Goal: Task Accomplishment & Management: Manage account settings

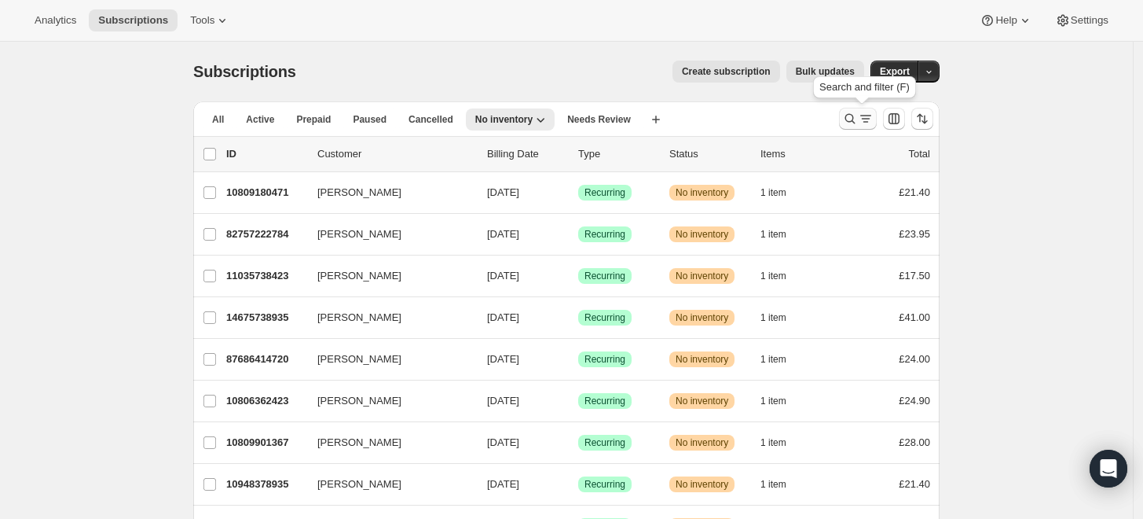
click at [858, 118] on icon "Search and filter results" at bounding box center [850, 119] width 16 height 16
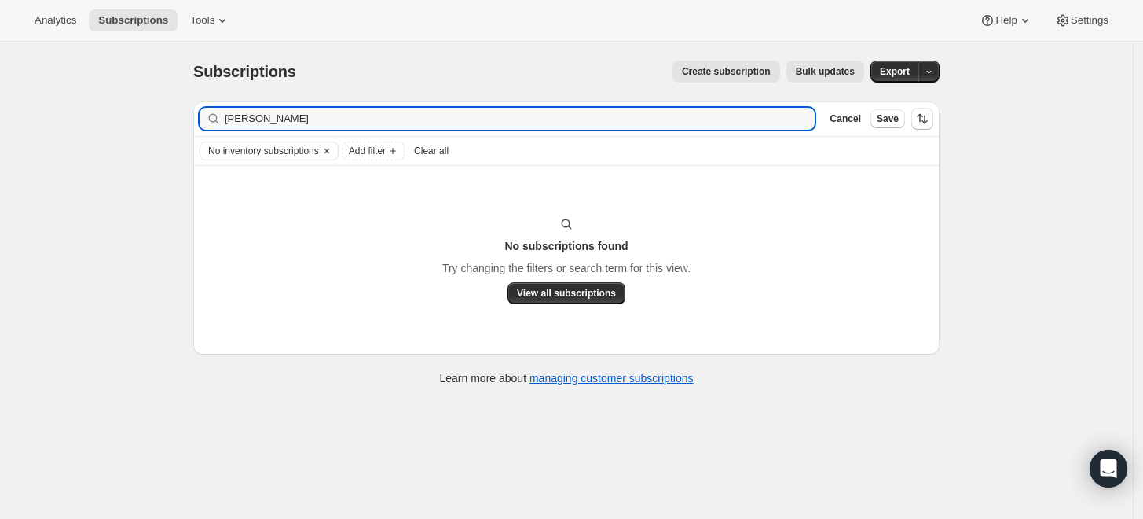
drag, startPoint x: 302, startPoint y: 119, endPoint x: 206, endPoint y: 119, distance: 95.8
click at [206, 119] on div "gillian proctor Clear" at bounding box center [507, 119] width 615 height 22
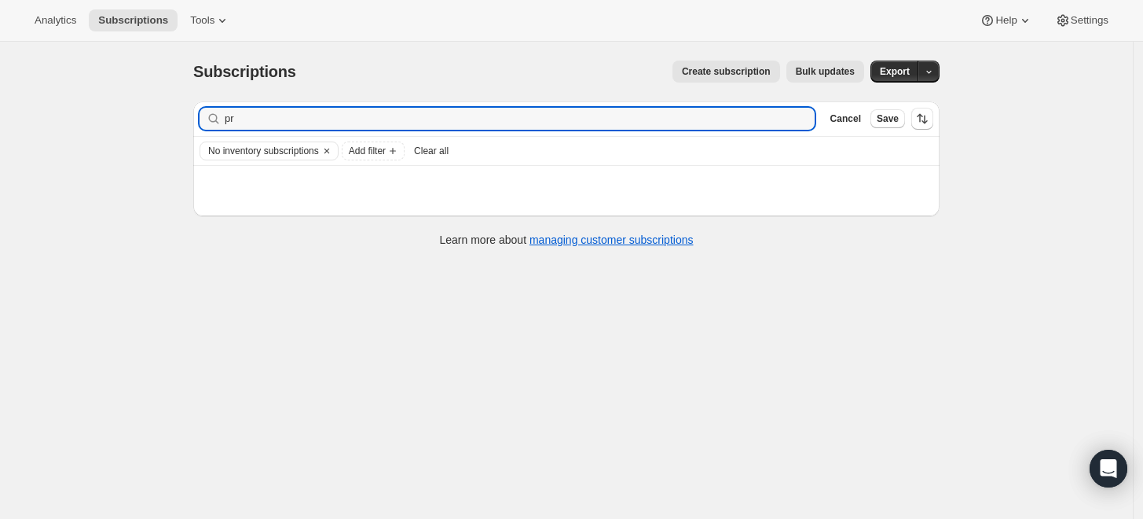
type input "p"
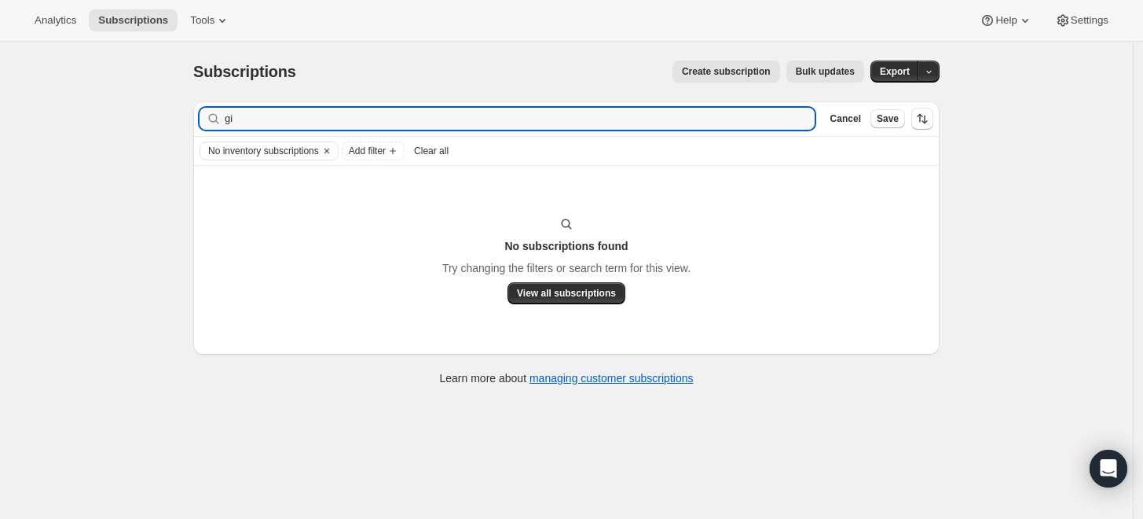
type input "g"
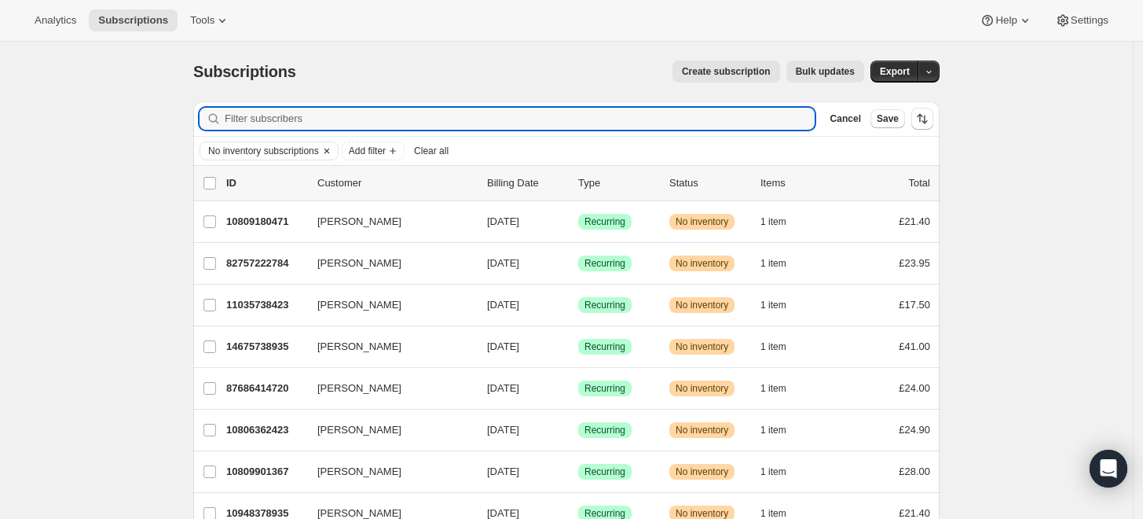
click at [329, 150] on icon "Clear" at bounding box center [326, 150] width 5 height 5
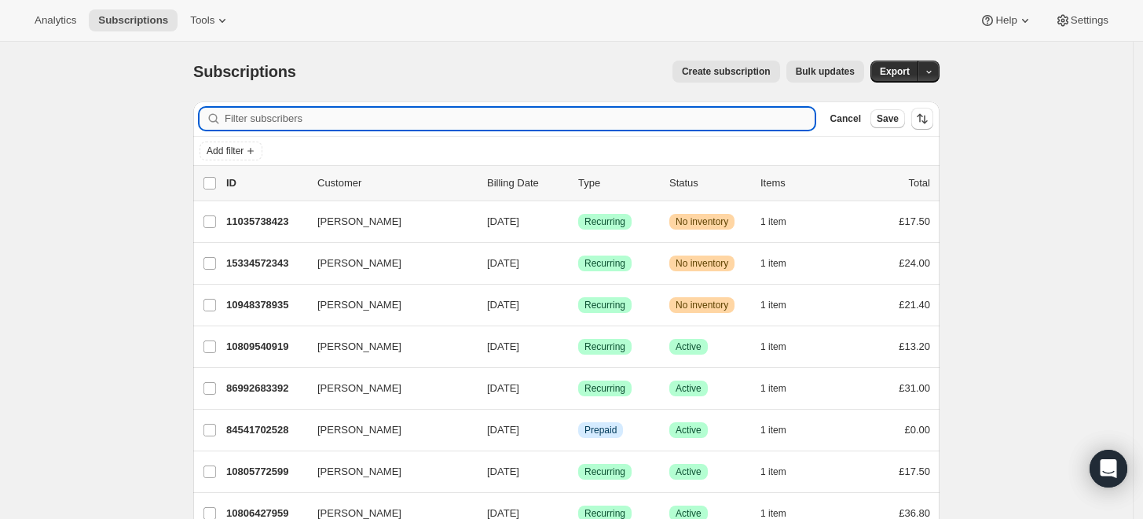
click at [350, 120] on input "Filter subscribers" at bounding box center [520, 119] width 590 height 22
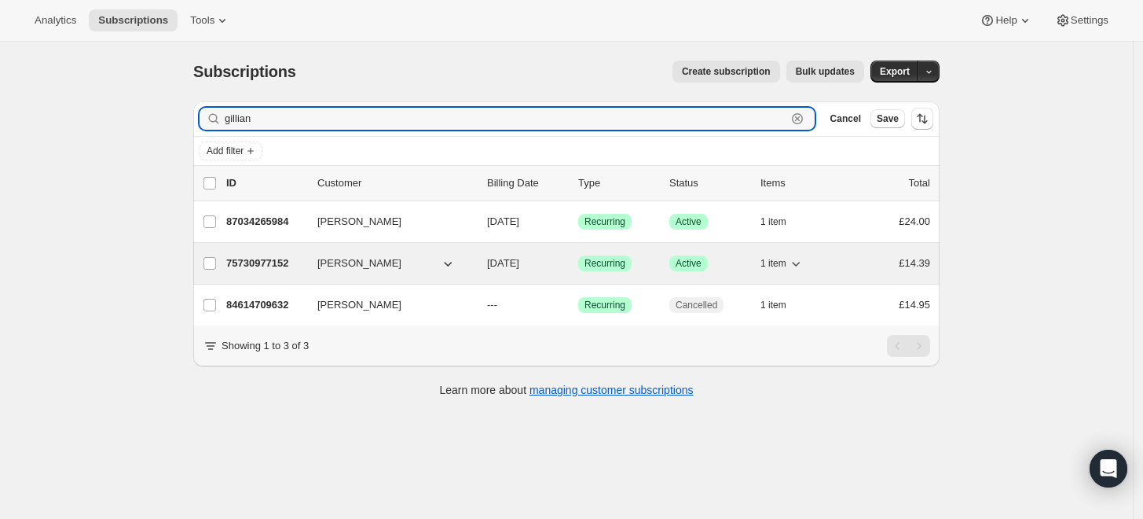
type input "gillian"
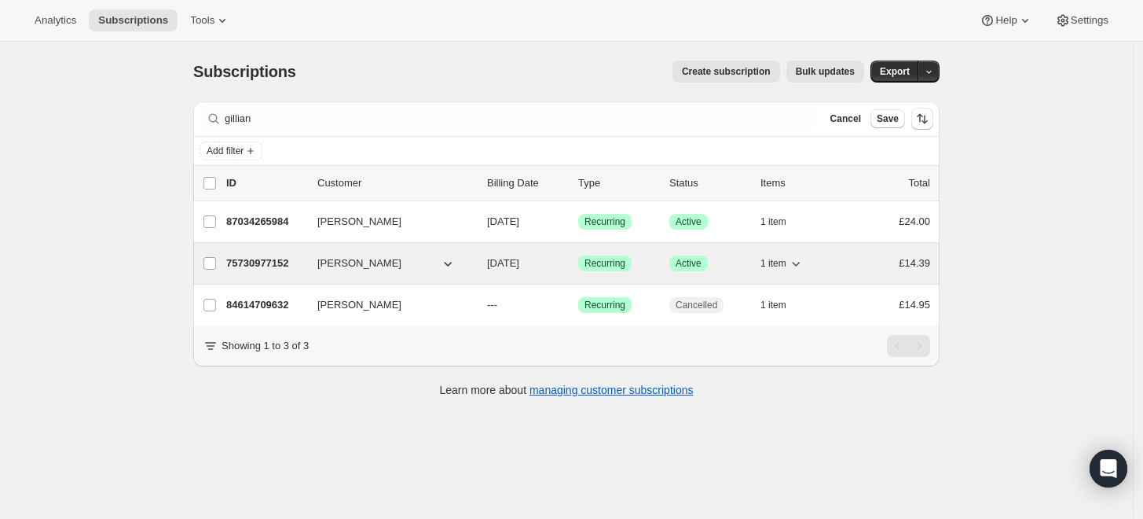
click at [259, 264] on p "75730977152" at bounding box center [265, 263] width 79 height 16
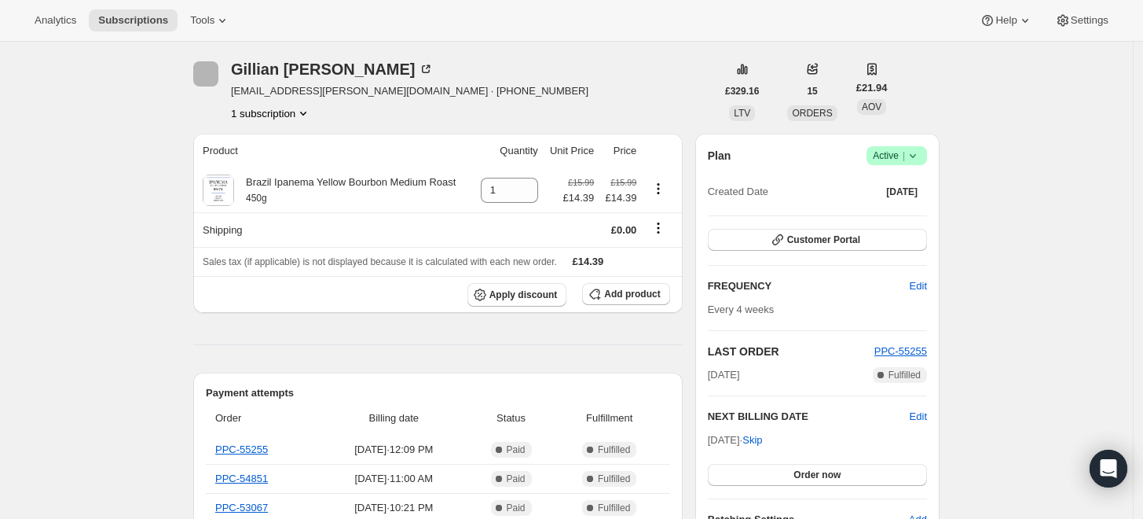
scroll to position [87, 0]
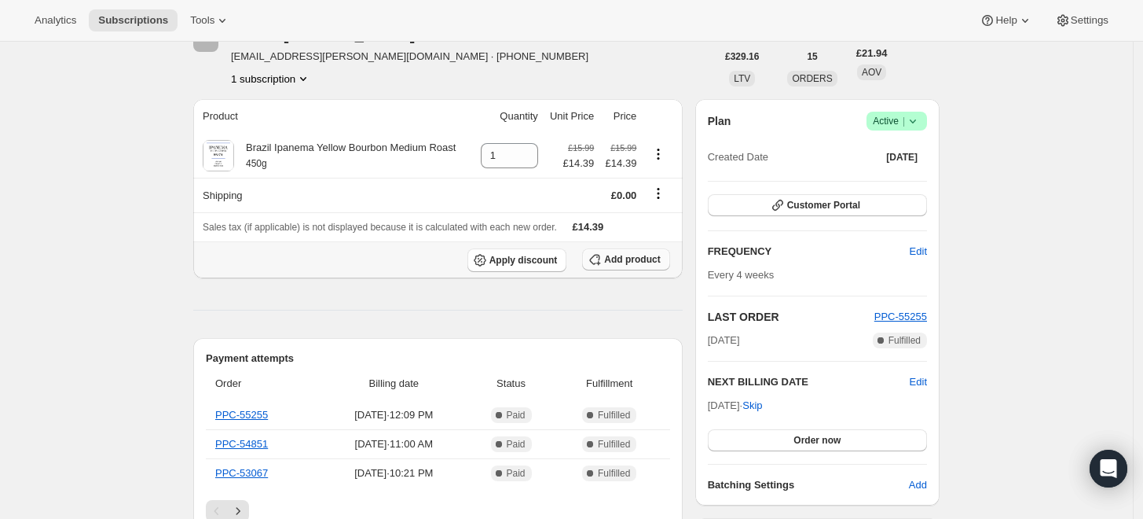
click at [633, 262] on span "Add product" at bounding box center [632, 259] width 56 height 13
click at [648, 262] on span "Add product" at bounding box center [632, 259] width 56 height 13
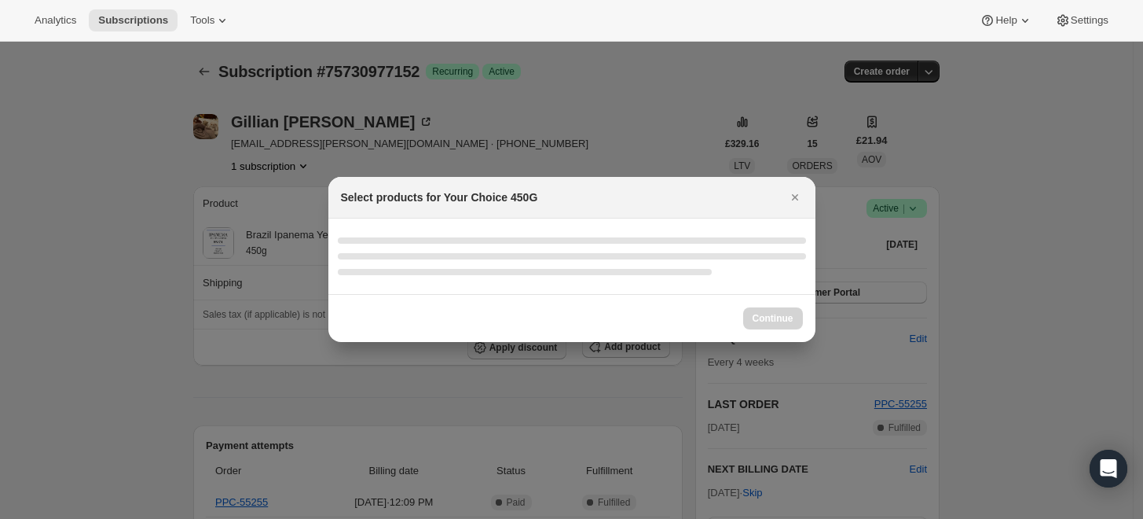
scroll to position [0, 0]
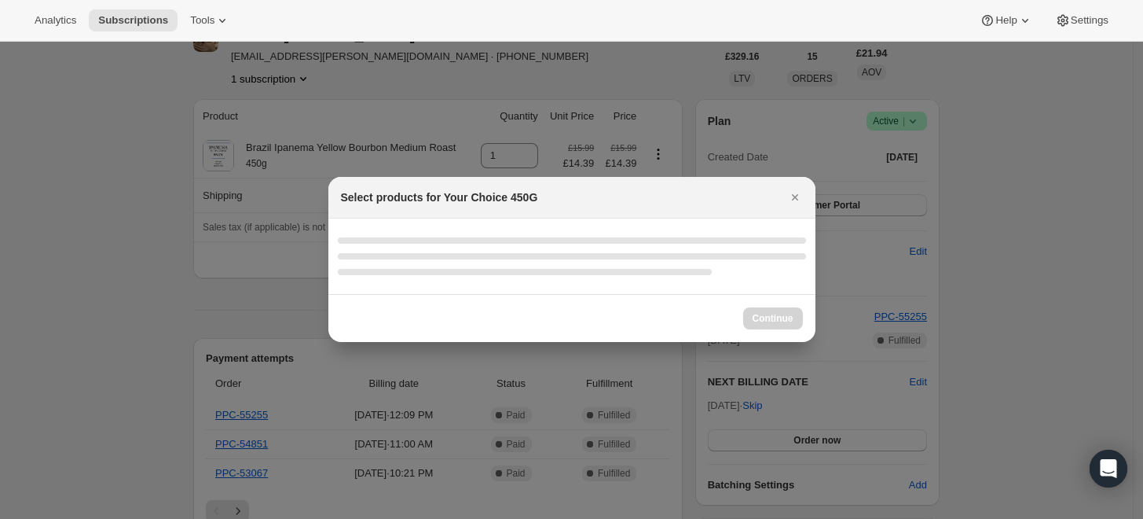
select select "gid://shopify/ProductVariant/48073432138039"
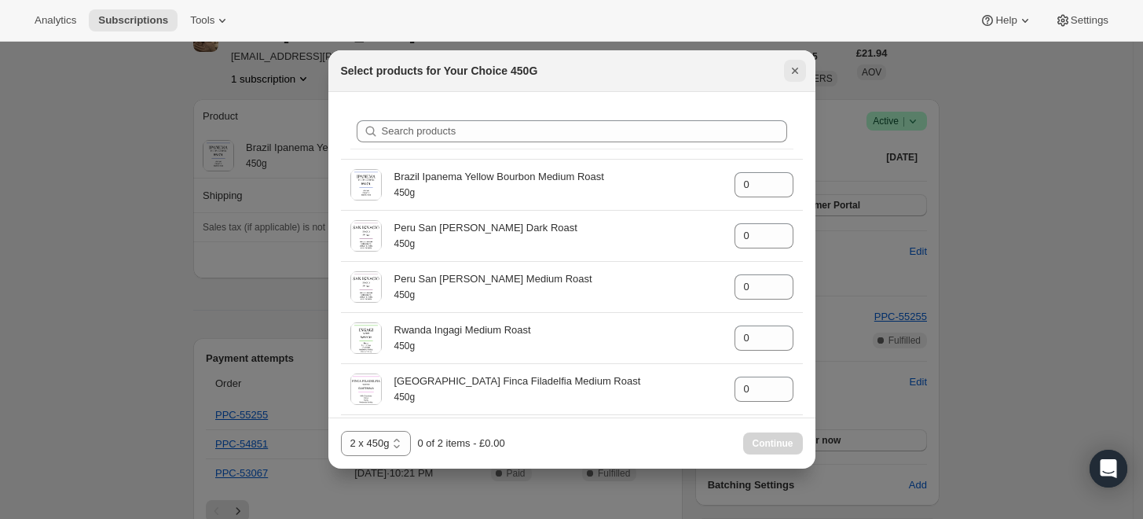
click at [794, 61] on button "Close" at bounding box center [795, 71] width 22 height 22
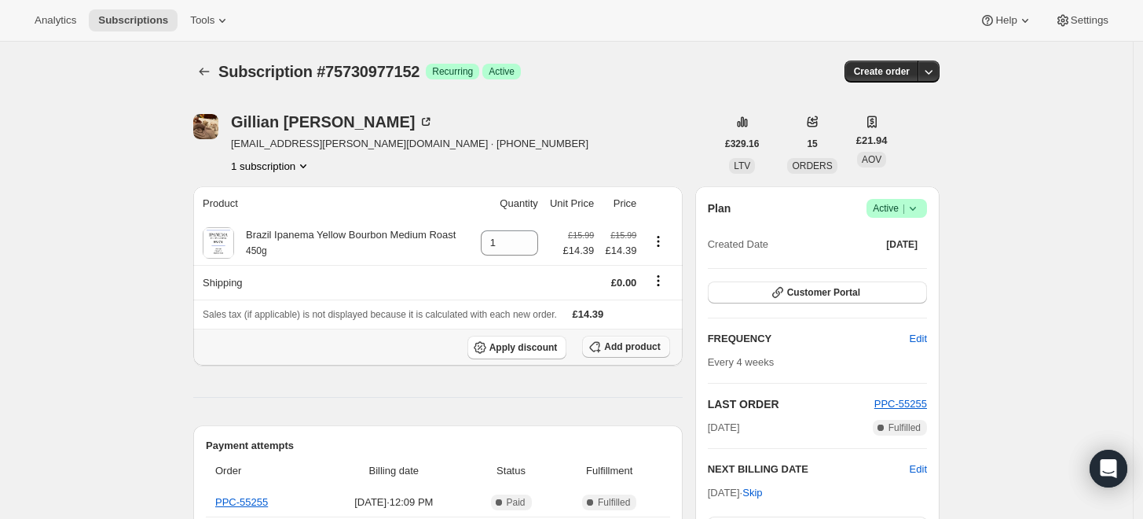
click at [649, 344] on span "Add product" at bounding box center [632, 346] width 56 height 13
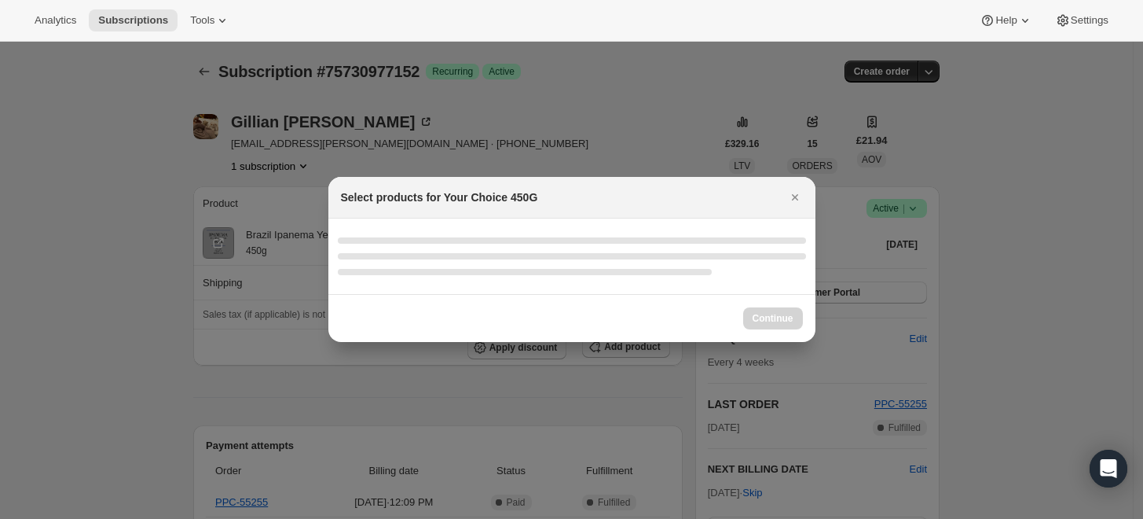
select select "gid://shopify/ProductVariant/48073432138039"
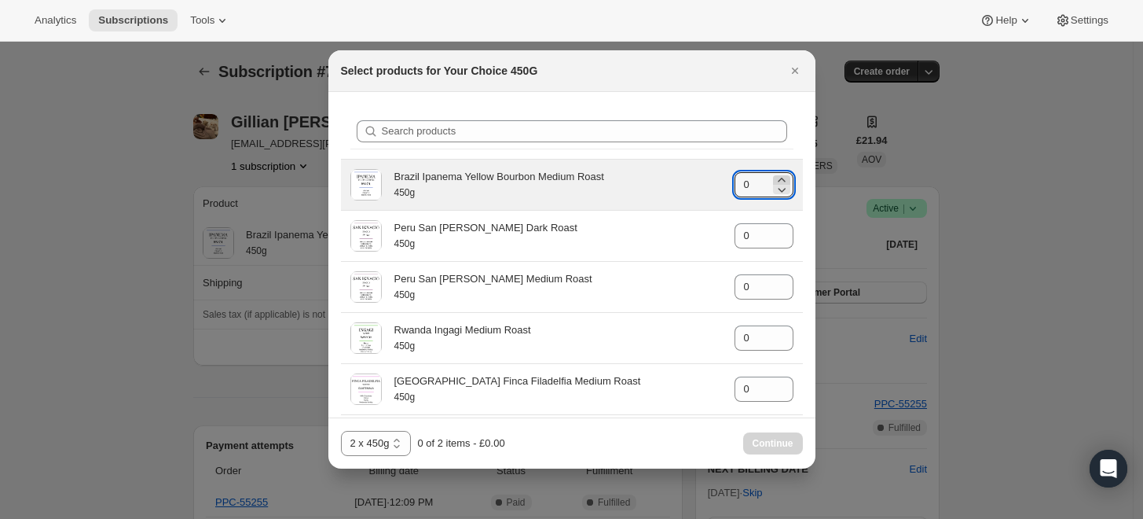
click at [774, 179] on icon ":r3p:" at bounding box center [782, 180] width 16 height 16
type input "1"
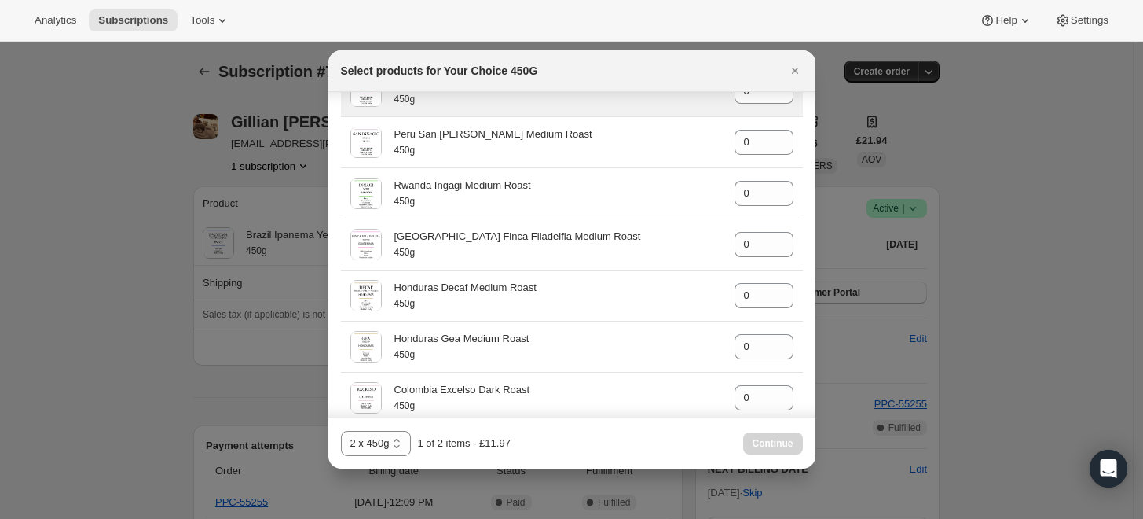
scroll to position [174, 0]
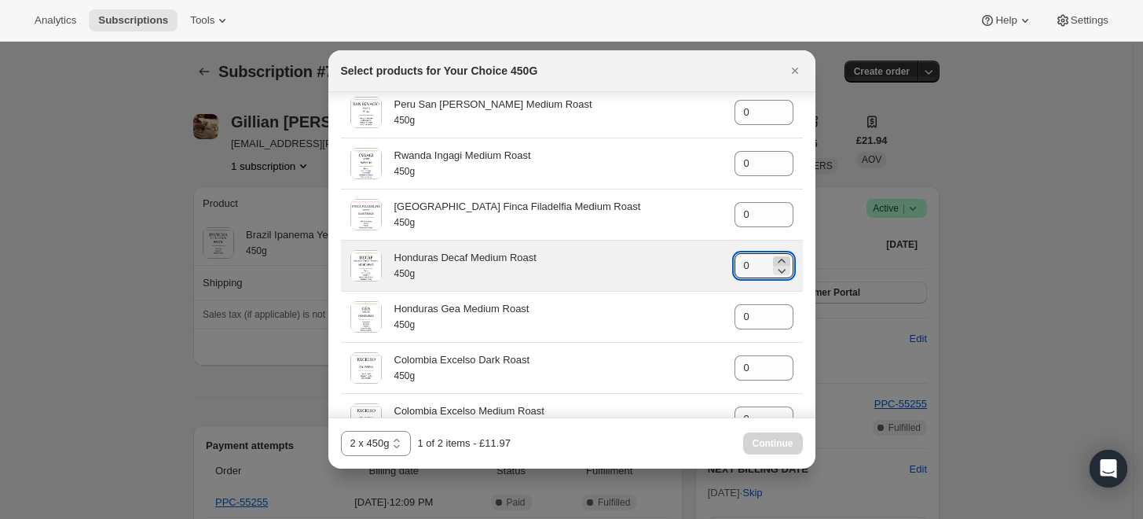
click at [778, 258] on icon ":r3p:" at bounding box center [781, 260] width 7 height 4
type input "1"
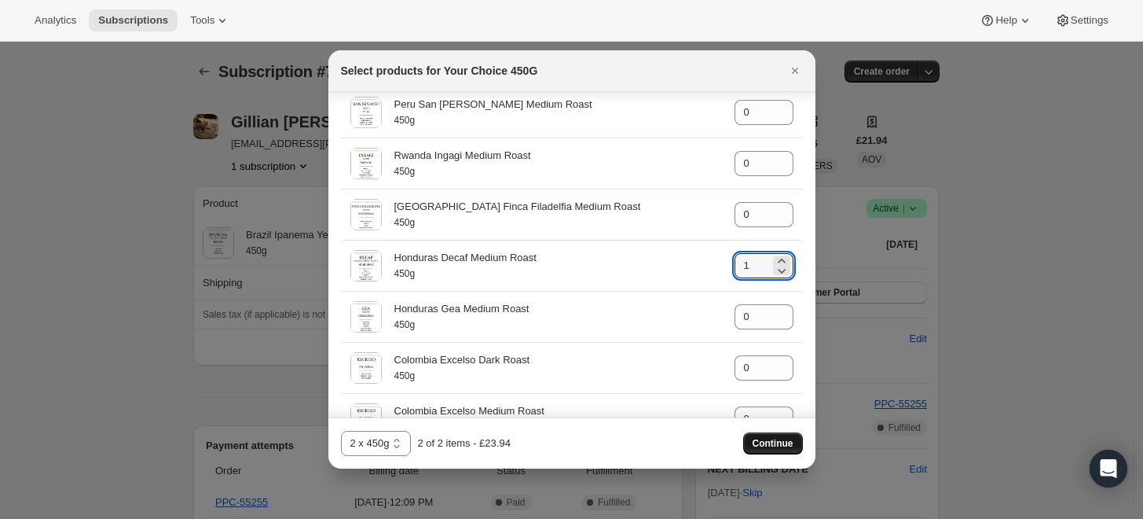
click at [777, 440] on span "Continue" at bounding box center [773, 443] width 41 height 13
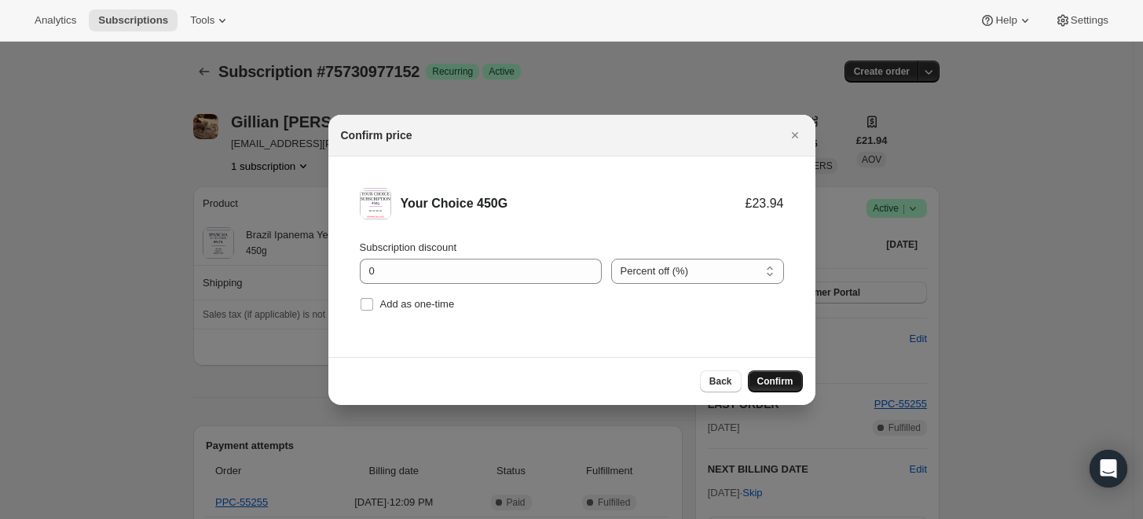
click at [768, 379] on span "Confirm" at bounding box center [775, 381] width 36 height 13
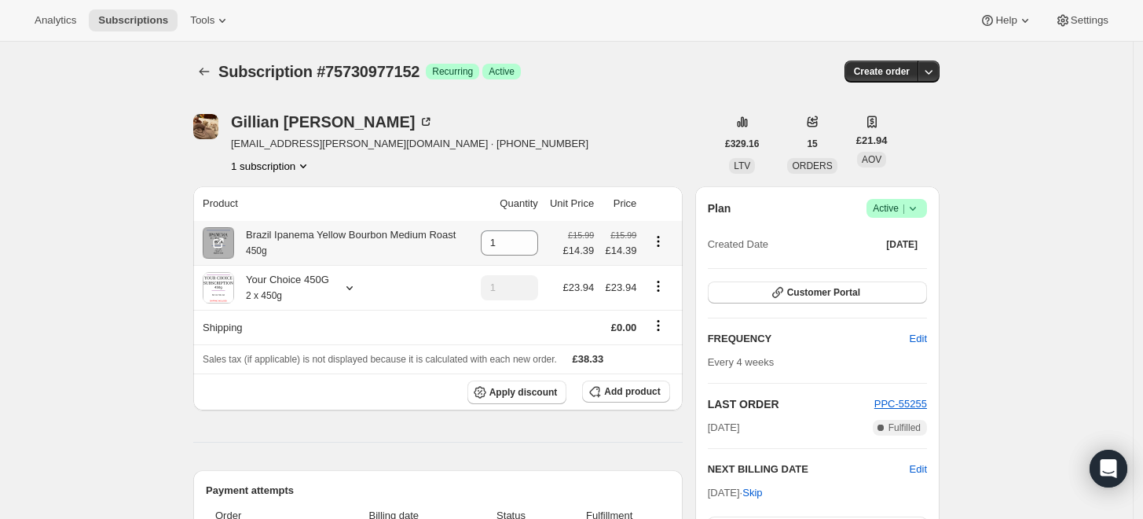
click at [660, 236] on icon "Product actions" at bounding box center [658, 241] width 16 height 16
click at [530, 246] on icon at bounding box center [527, 248] width 16 height 16
type input "0"
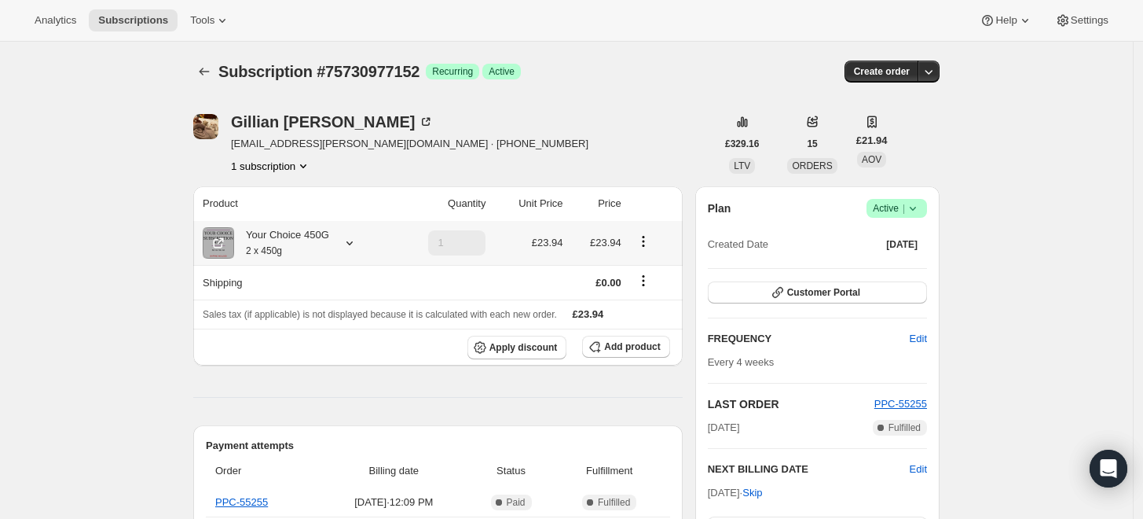
click at [296, 233] on div "Your Choice 450G 2 x 450g" at bounding box center [281, 242] width 95 height 31
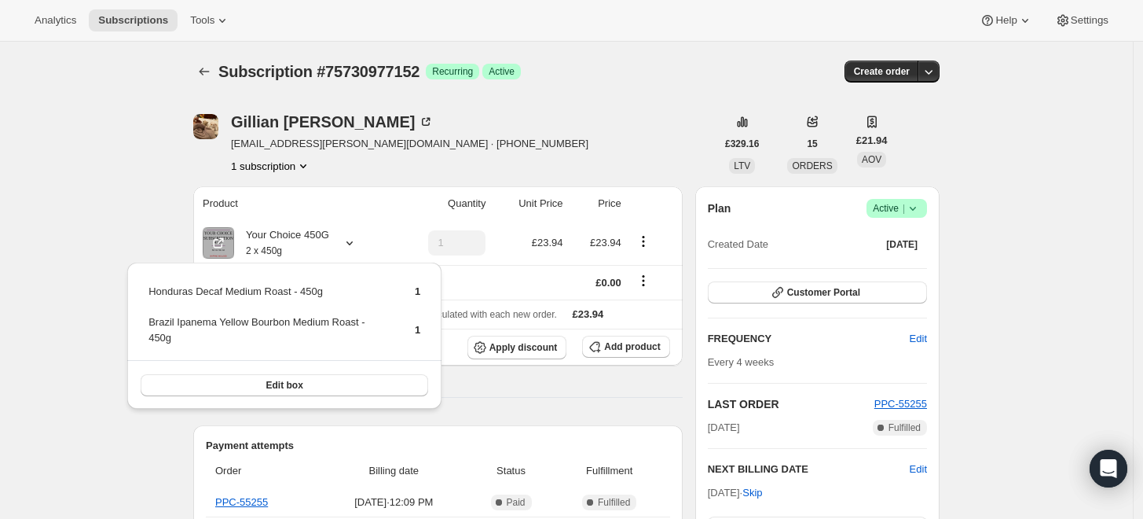
click at [624, 126] on div "[PERSON_NAME] [PERSON_NAME][EMAIL_ADDRESS][PERSON_NAME][DOMAIN_NAME] · [PHONE_N…" at bounding box center [454, 144] width 522 height 60
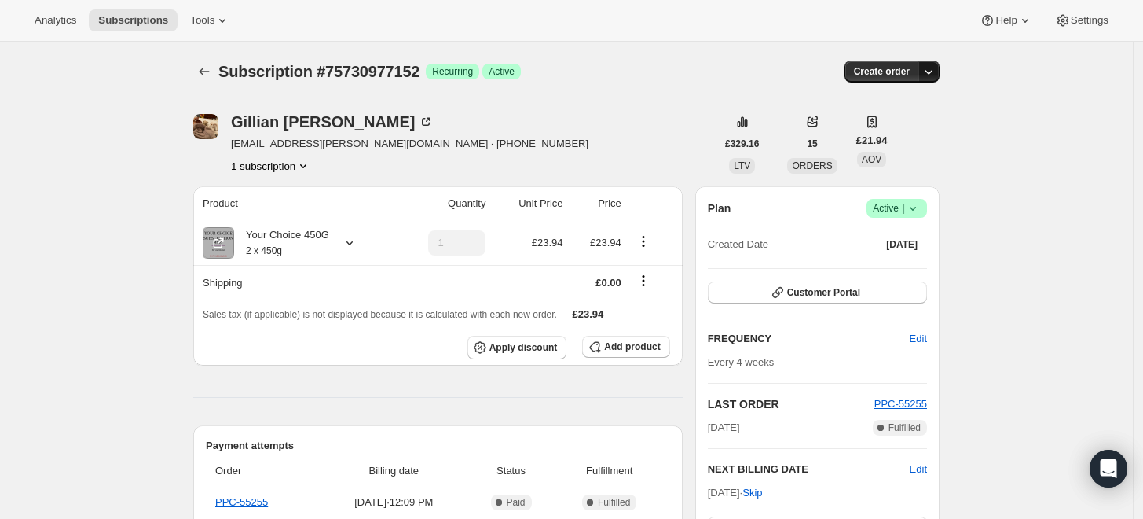
click at [936, 71] on icon "button" at bounding box center [929, 72] width 16 height 16
click at [936, 69] on icon "button" at bounding box center [929, 72] width 16 height 16
click at [253, 247] on small "2 x 450g" at bounding box center [264, 250] width 36 height 11
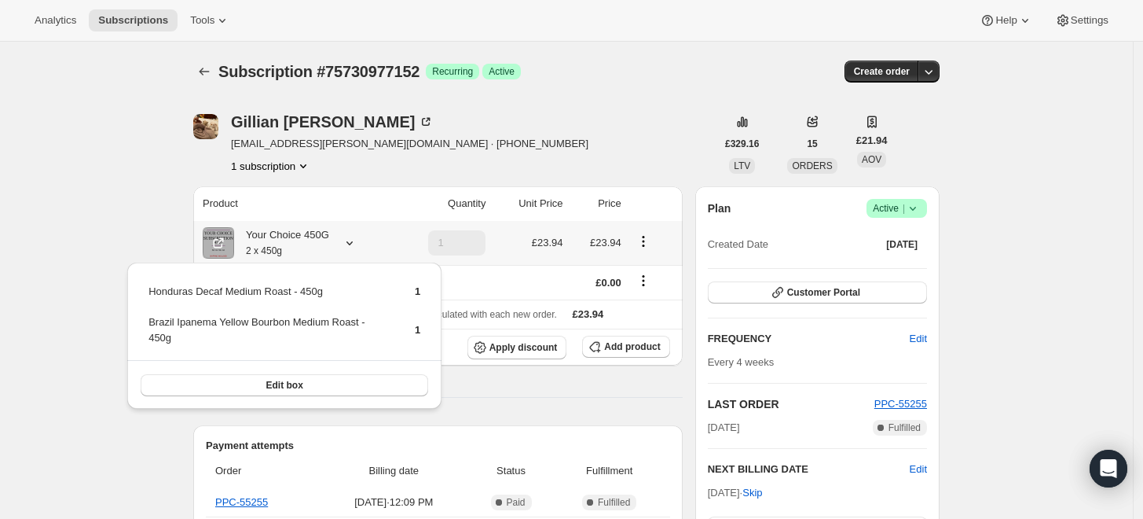
click at [253, 247] on small "2 x 450g" at bounding box center [264, 250] width 36 height 11
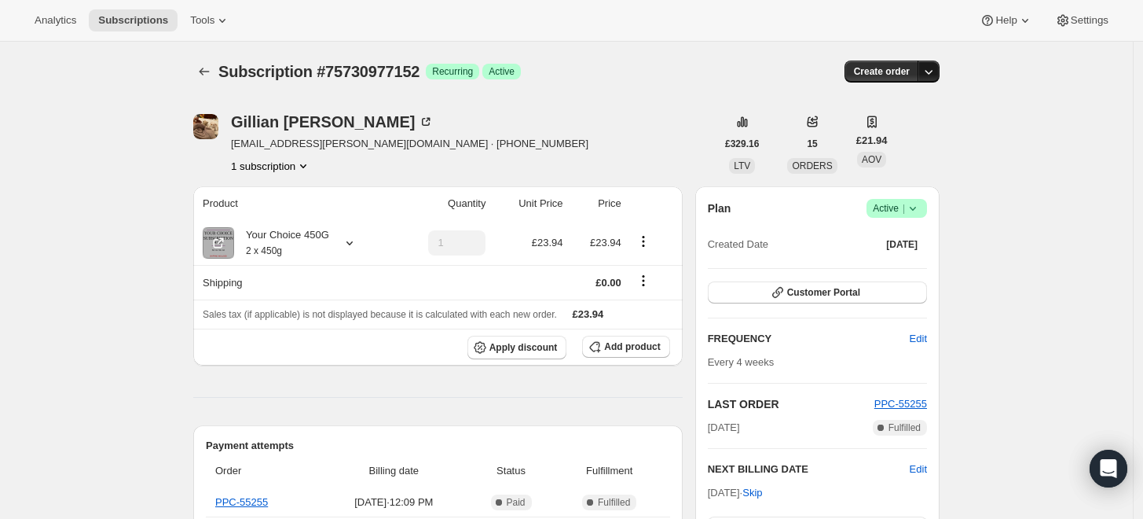
click at [936, 67] on icon "button" at bounding box center [929, 72] width 16 height 16
click at [885, 103] on span "Bill subscription order now" at bounding box center [858, 103] width 119 height 12
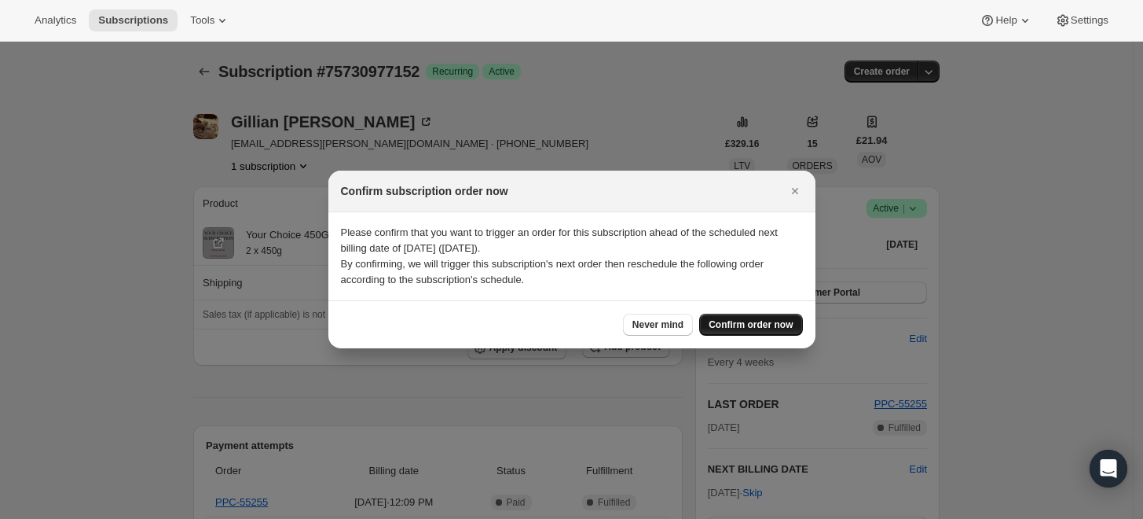
click at [749, 318] on button "Confirm order now" at bounding box center [750, 324] width 103 height 22
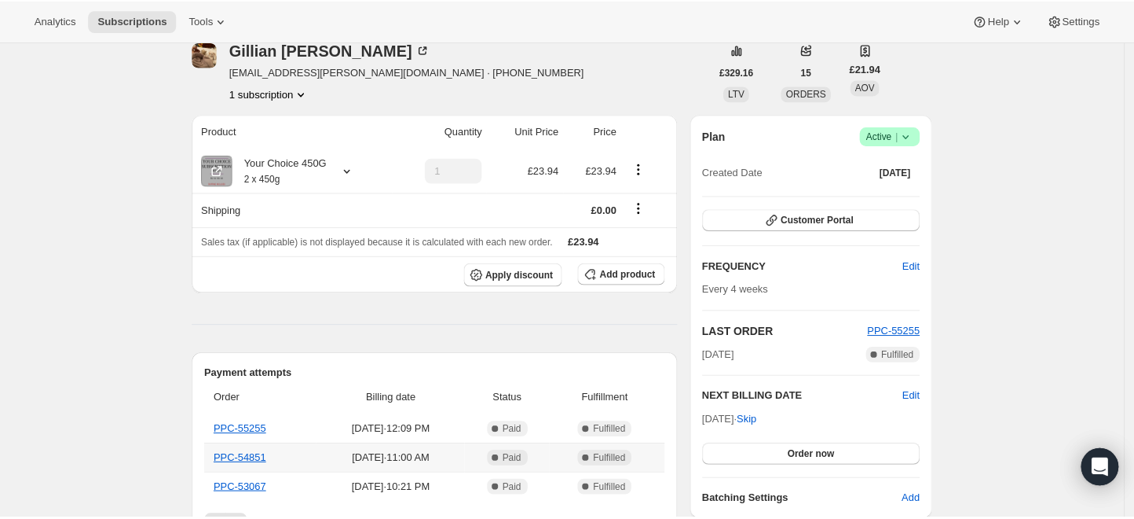
scroll to position [0, 0]
